Goal: Information Seeking & Learning: Learn about a topic

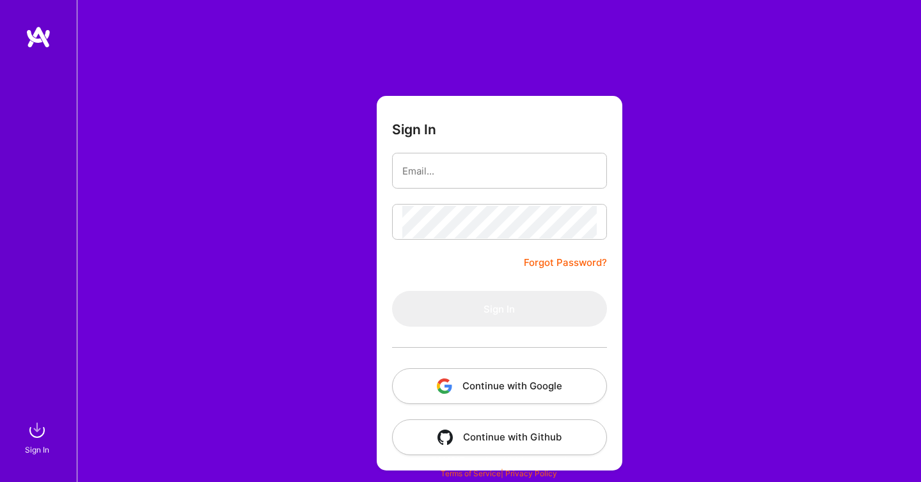
type input "[EMAIL_ADDRESS][DOMAIN_NAME]"
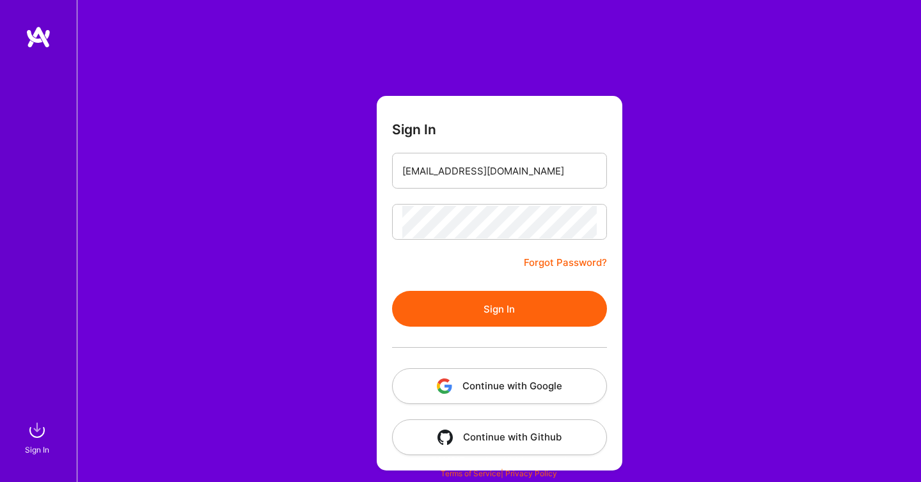
click at [474, 309] on button "Sign In" at bounding box center [499, 309] width 215 height 36
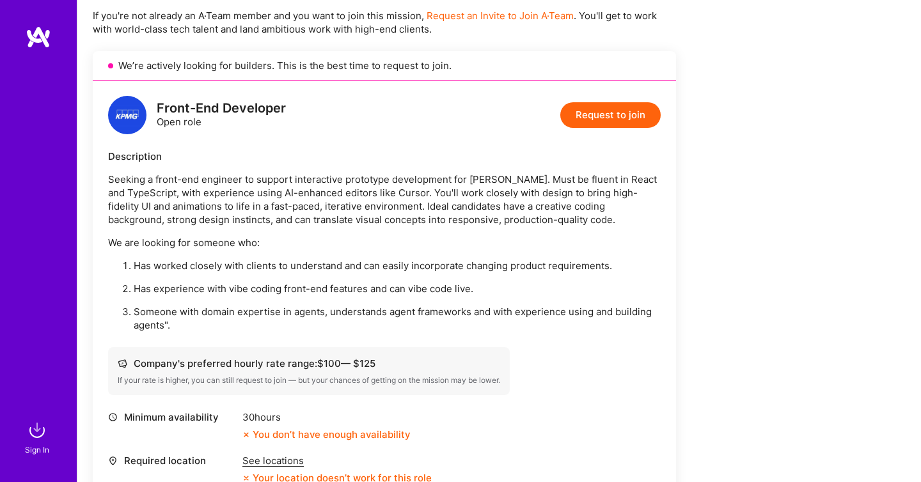
scroll to position [417, 0]
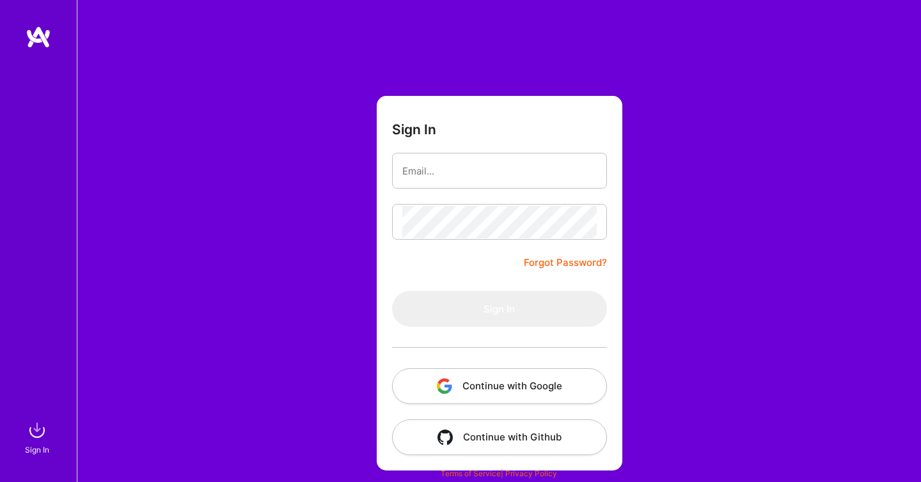
type input "[EMAIL_ADDRESS][DOMAIN_NAME]"
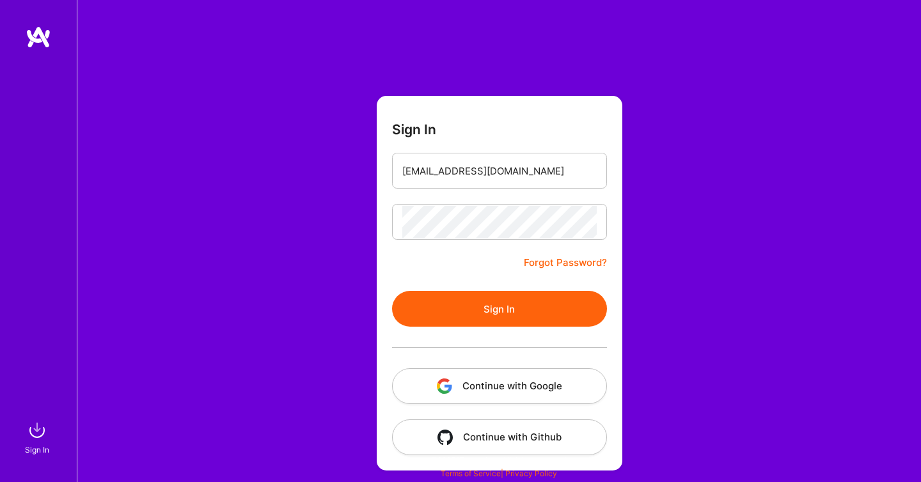
click at [439, 304] on button "Sign In" at bounding box center [499, 309] width 215 height 36
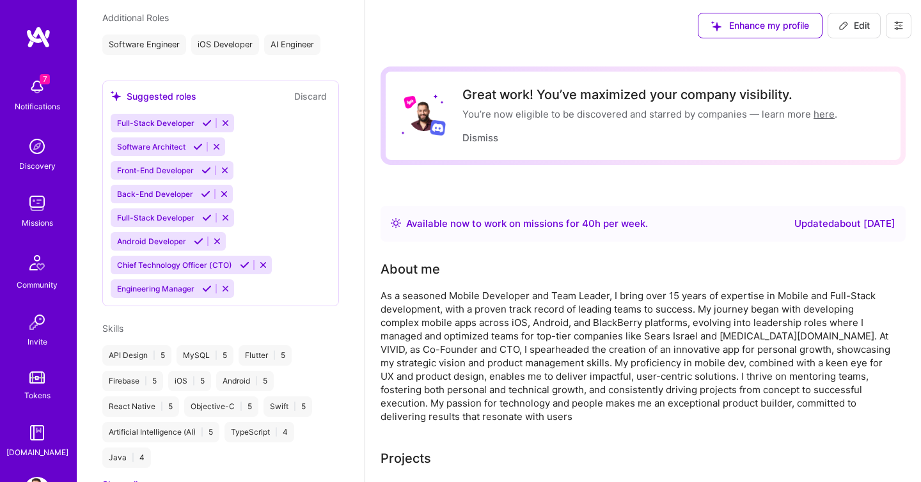
scroll to position [649, 0]
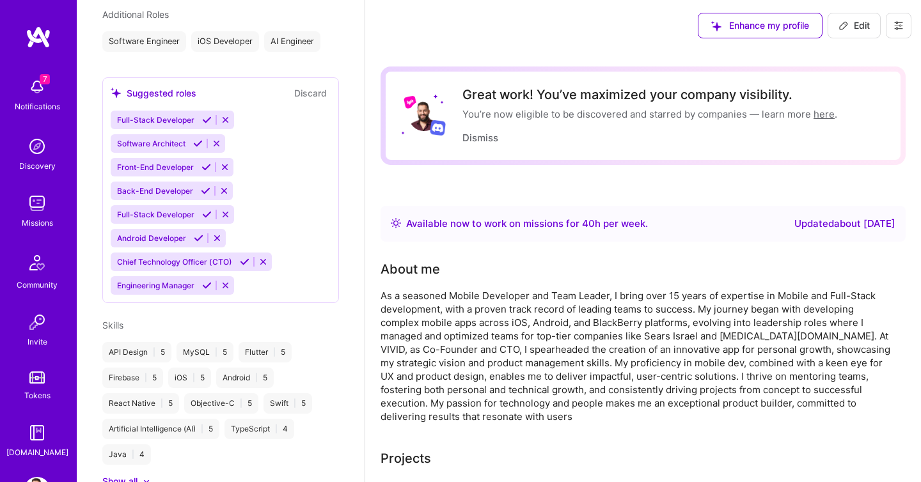
click at [245, 261] on icon at bounding box center [245, 262] width 10 height 10
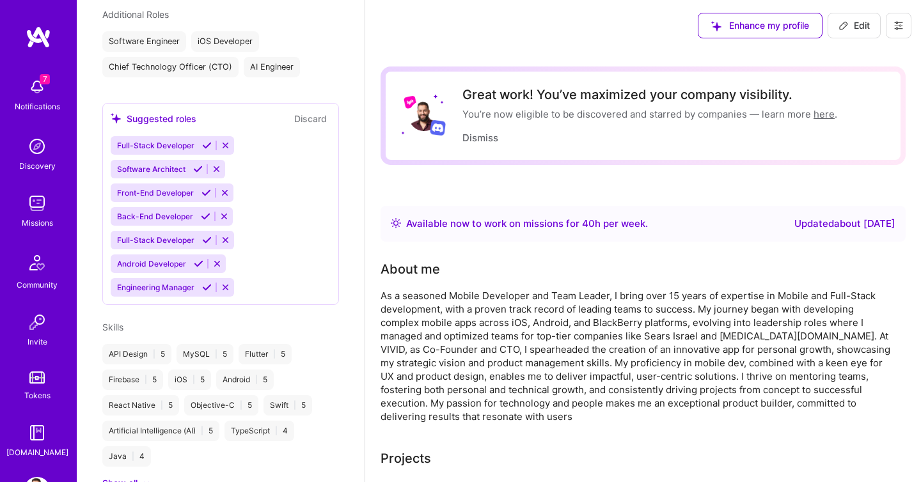
click at [198, 262] on icon at bounding box center [199, 264] width 10 height 10
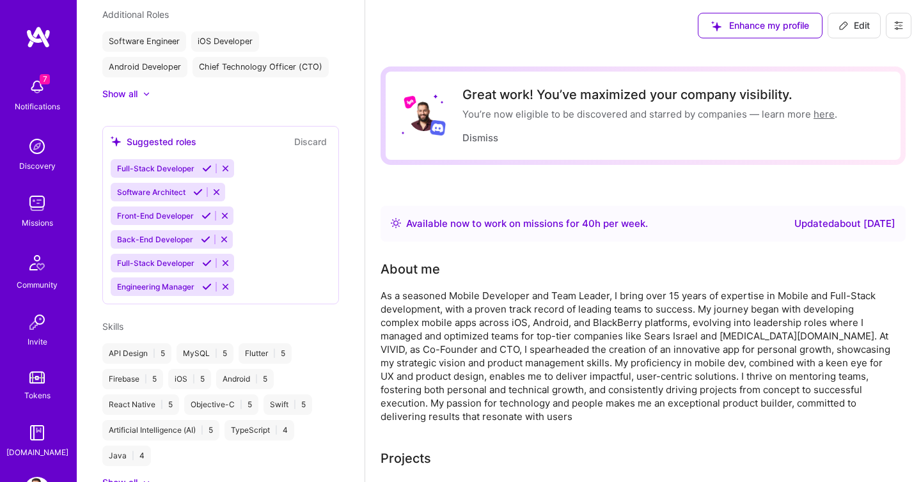
click at [207, 287] on icon at bounding box center [207, 287] width 10 height 10
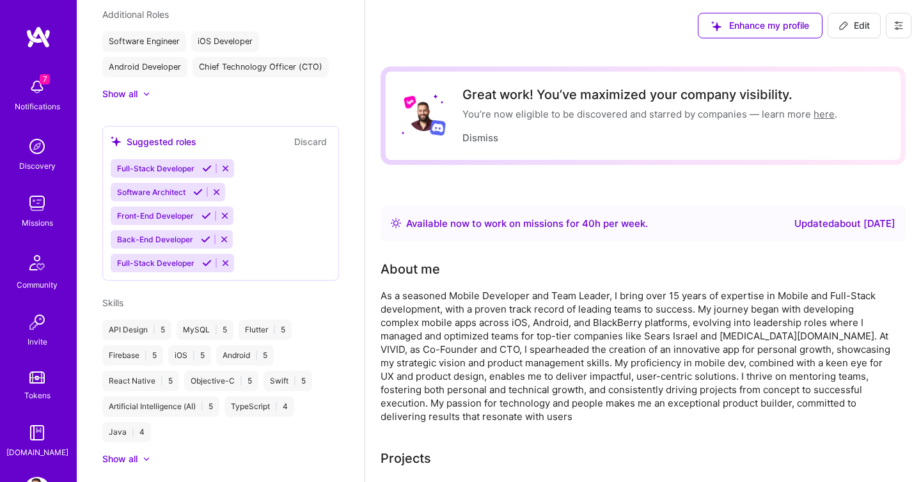
click at [205, 215] on icon at bounding box center [206, 216] width 10 height 10
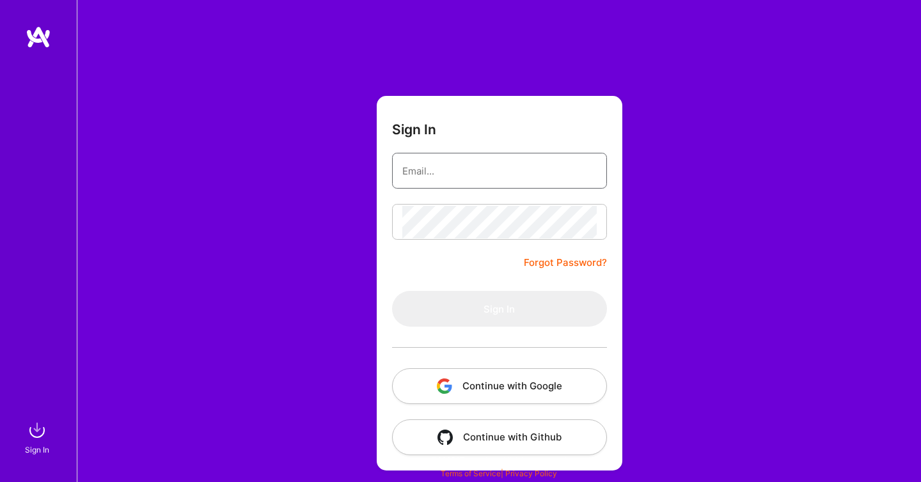
type input "[EMAIL_ADDRESS][DOMAIN_NAME]"
click at [355, 283] on div "Sign In [EMAIL_ADDRESS][DOMAIN_NAME] Forgot Password? Sign In Continue with Goo…" at bounding box center [499, 241] width 844 height 482
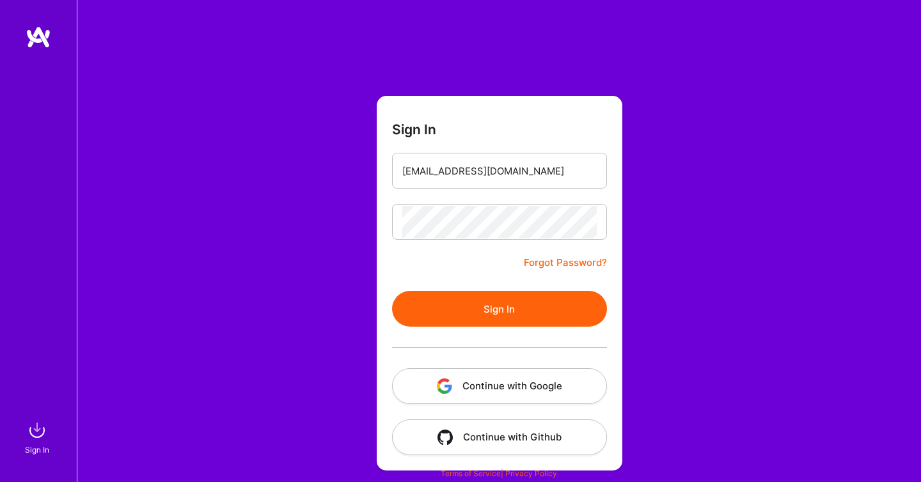
click at [456, 308] on button "Sign In" at bounding box center [499, 309] width 215 height 36
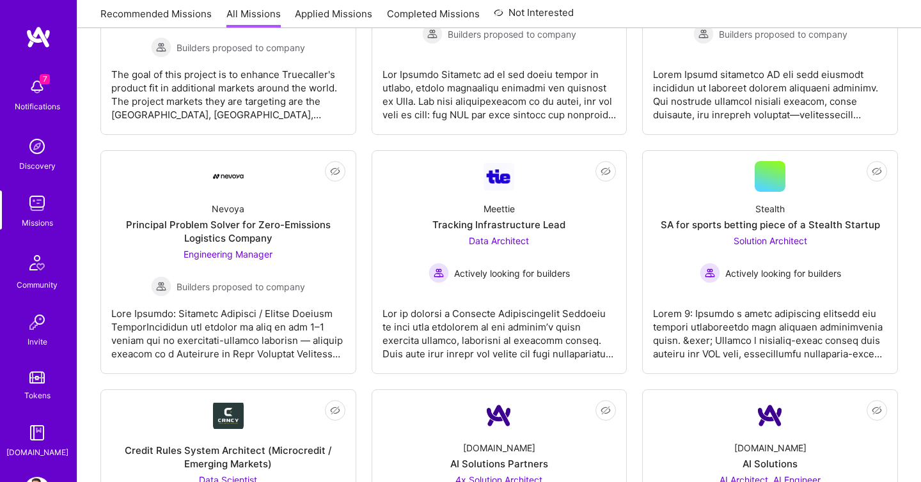
scroll to position [3592, 0]
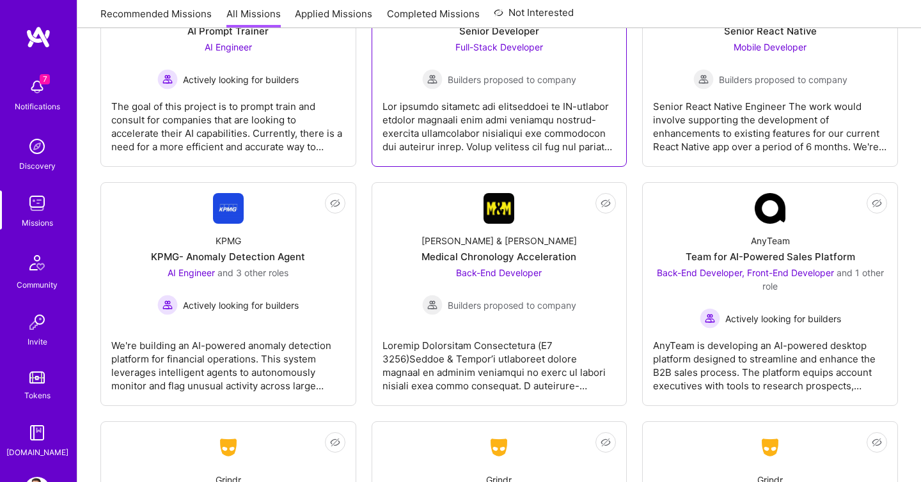
click at [531, 146] on div at bounding box center [499, 122] width 234 height 64
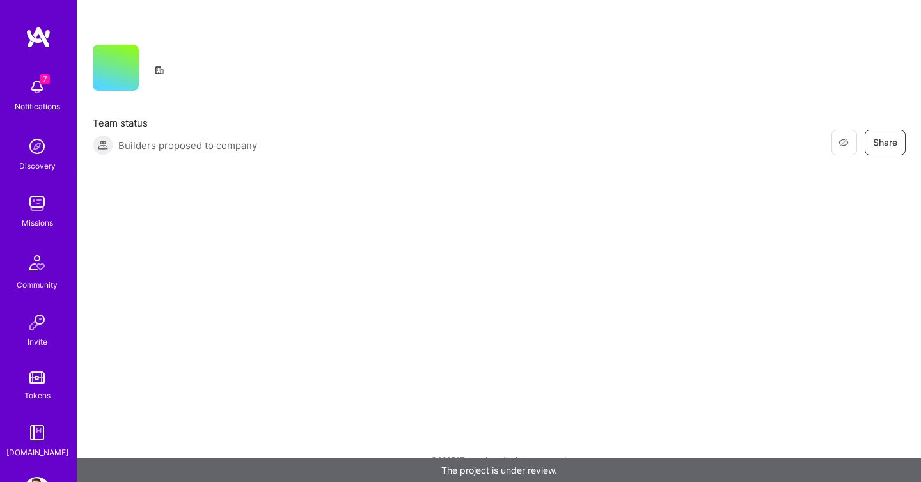
click at [707, 300] on div "Restore Not Interested Share Team status Builders proposed to company Restore N…" at bounding box center [499, 241] width 844 height 482
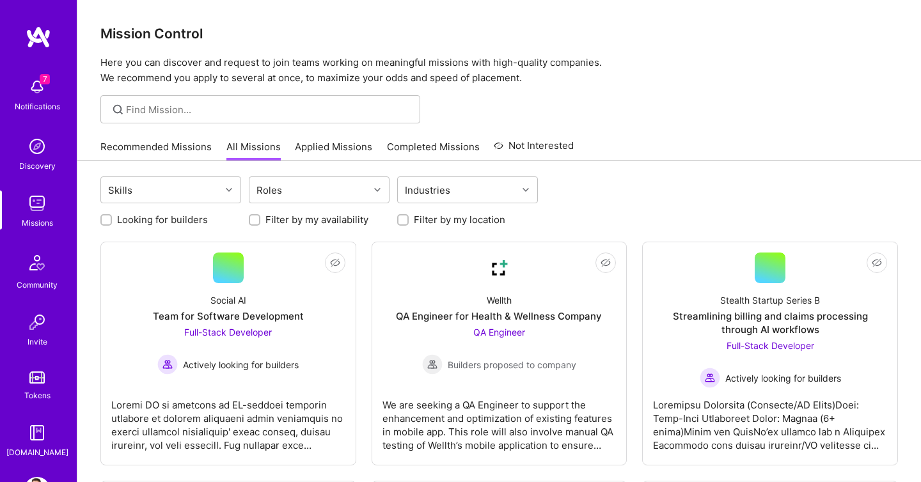
scroll to position [3592, 0]
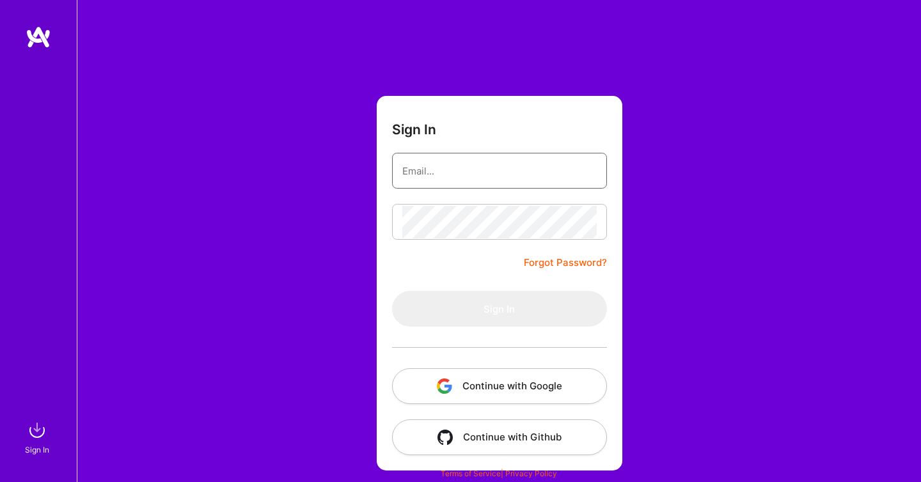
type input "[EMAIL_ADDRESS][DOMAIN_NAME]"
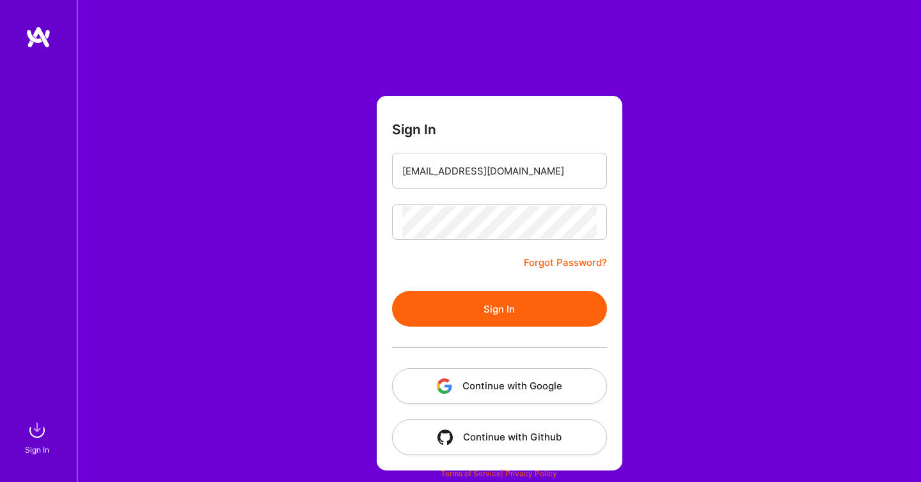
click at [318, 299] on div "Sign In [EMAIL_ADDRESS][DOMAIN_NAME] Forgot Password? Sign In Continue with Goo…" at bounding box center [499, 241] width 844 height 482
click at [455, 315] on button "Sign In" at bounding box center [499, 309] width 215 height 36
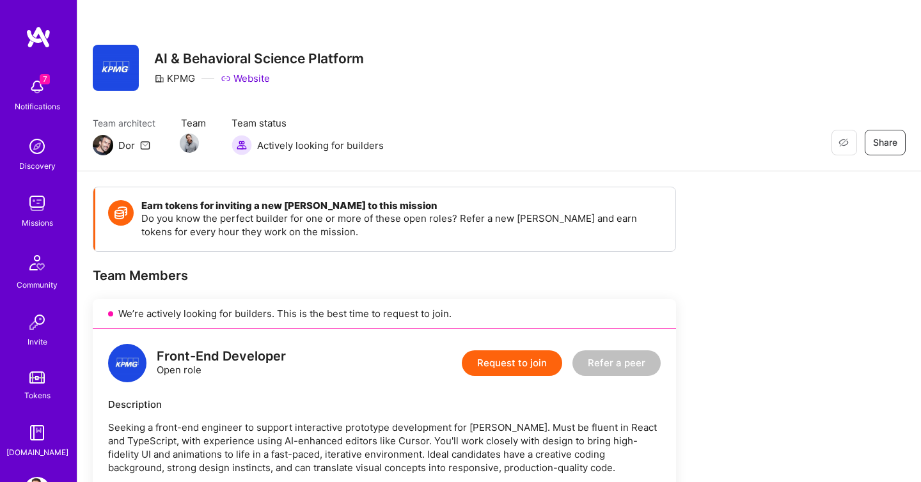
click at [182, 79] on div "KPMG" at bounding box center [174, 78] width 41 height 13
copy div "KPMG"
